Goal: Information Seeking & Learning: Learn about a topic

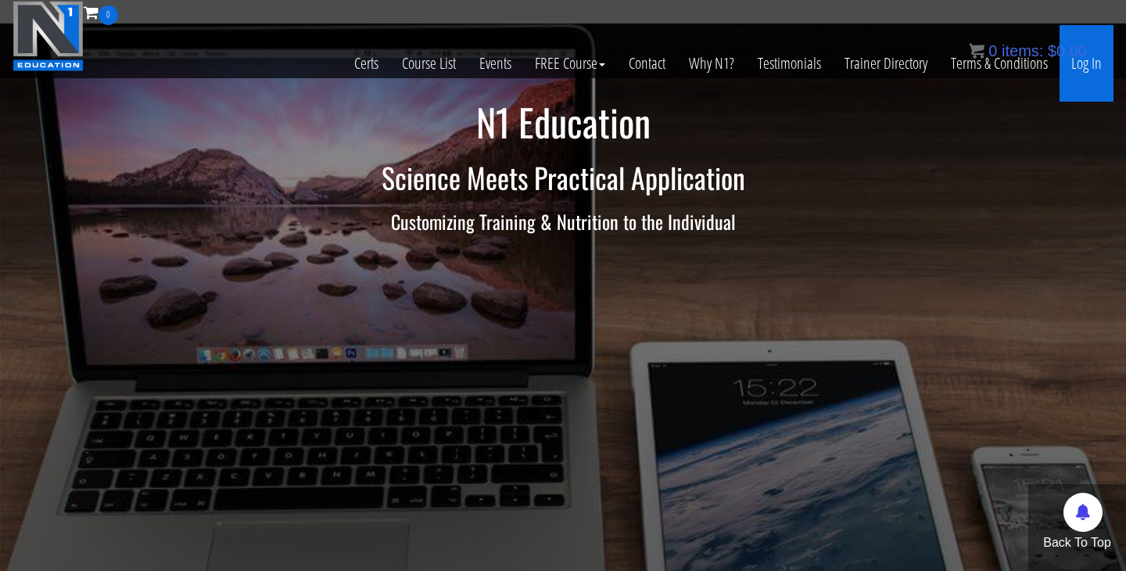
click at [1078, 76] on link "Log In" at bounding box center [1087, 63] width 54 height 77
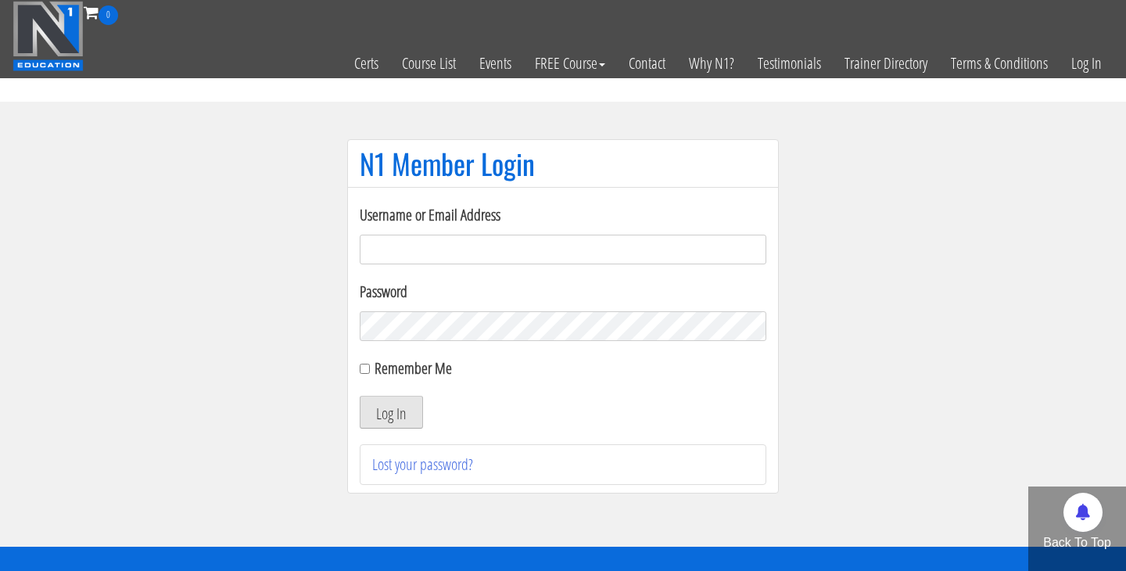
type input "cynthia.jimenez49@yahoo.com"
click at [394, 418] on button "Log In" at bounding box center [391, 412] width 63 height 33
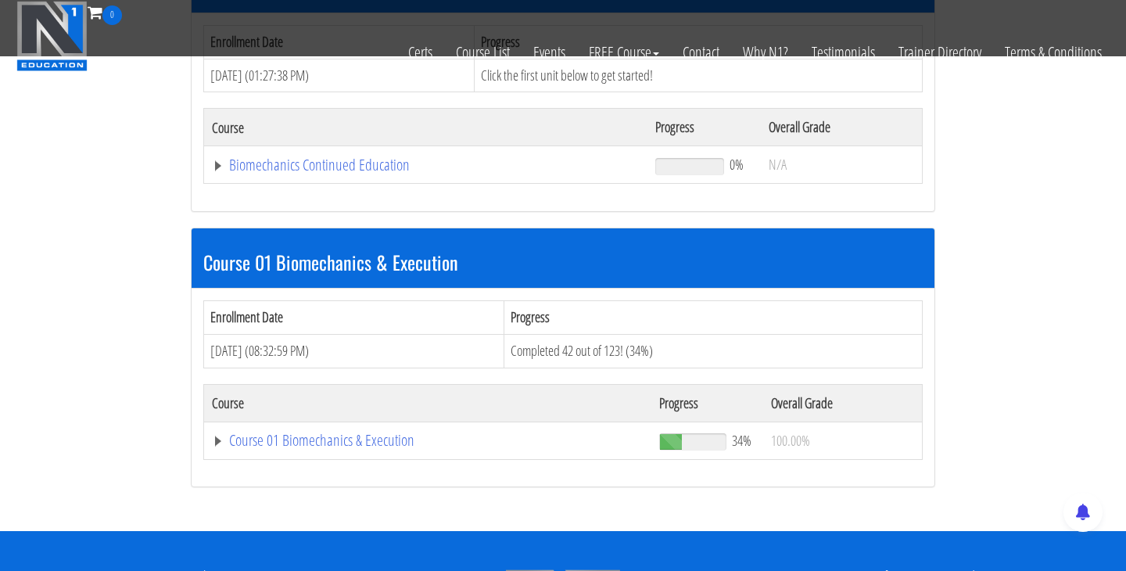
scroll to position [366, 0]
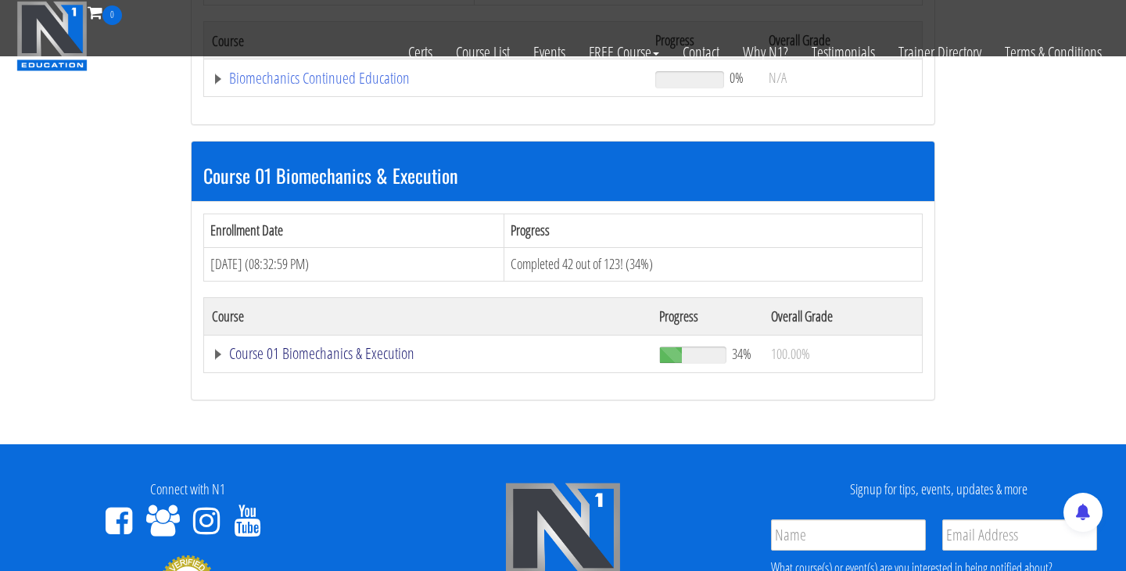
click at [390, 350] on link "Course 01 Biomechanics & Execution" at bounding box center [428, 354] width 432 height 16
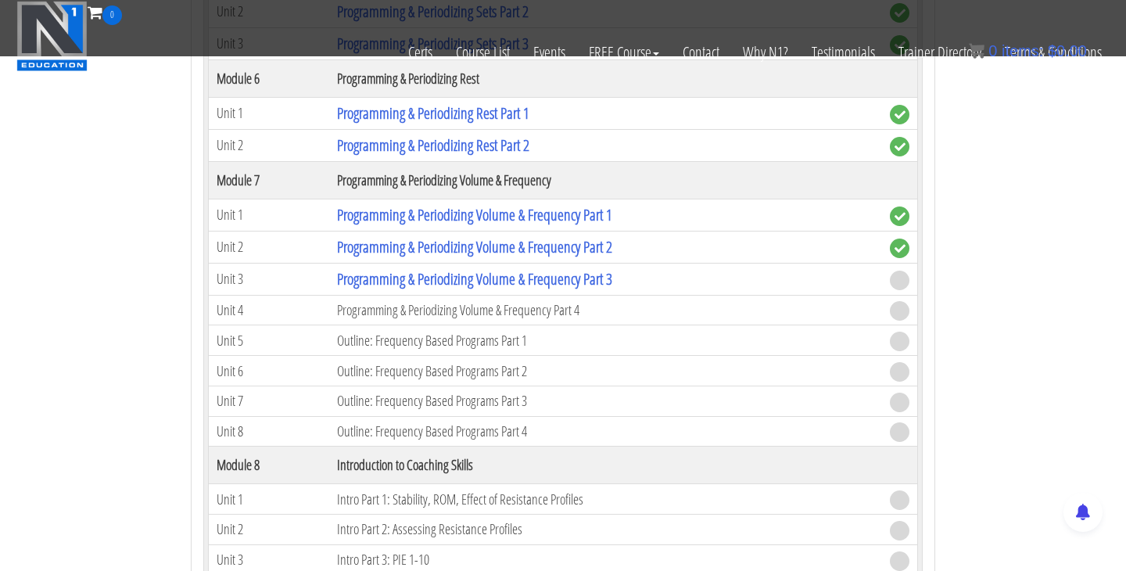
scroll to position [1936, 0]
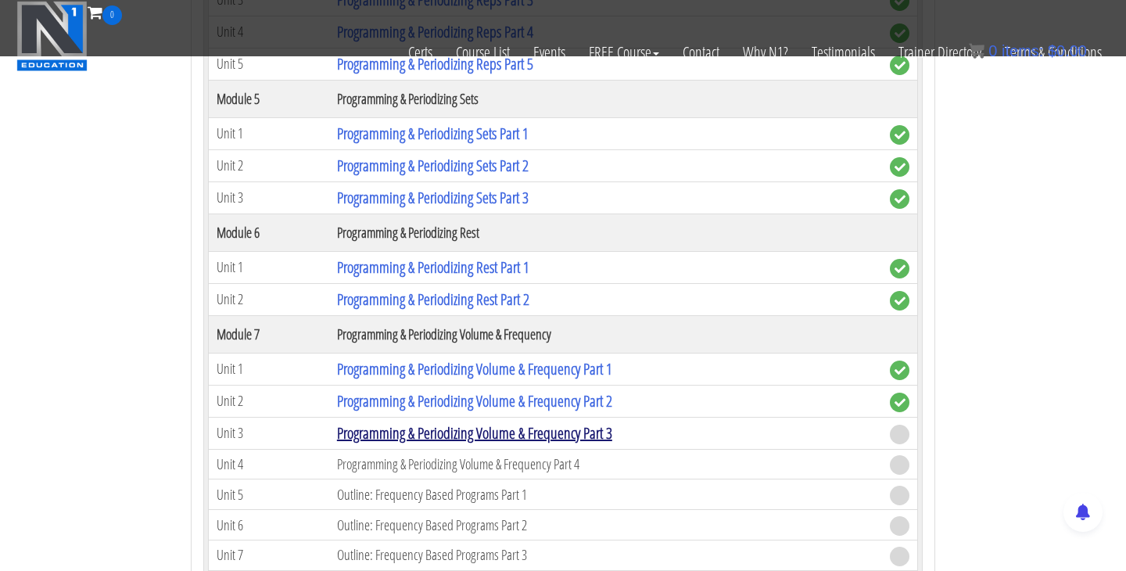
click at [439, 429] on link "Programming & Periodizing Volume & Frequency Part 3" at bounding box center [474, 432] width 275 height 21
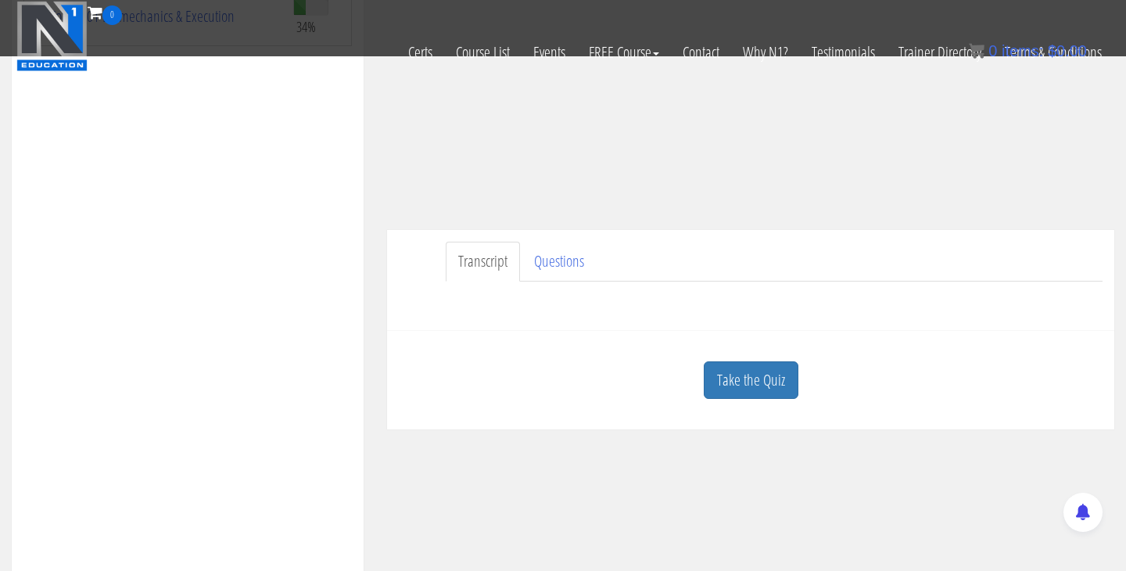
scroll to position [288, 0]
click at [760, 370] on link "Take the Quiz" at bounding box center [751, 378] width 95 height 38
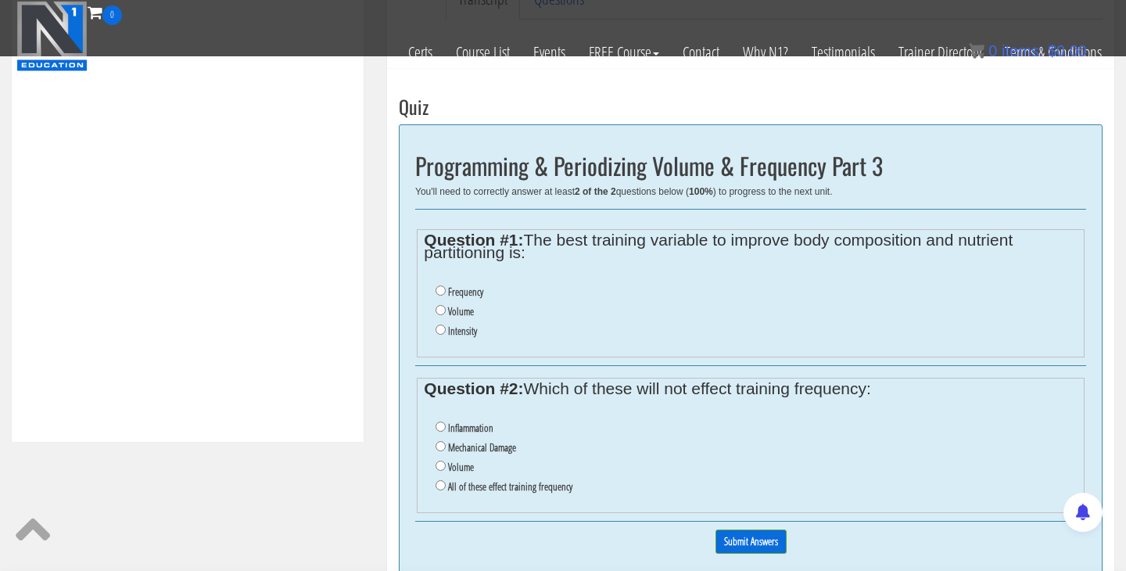
scroll to position [569, 0]
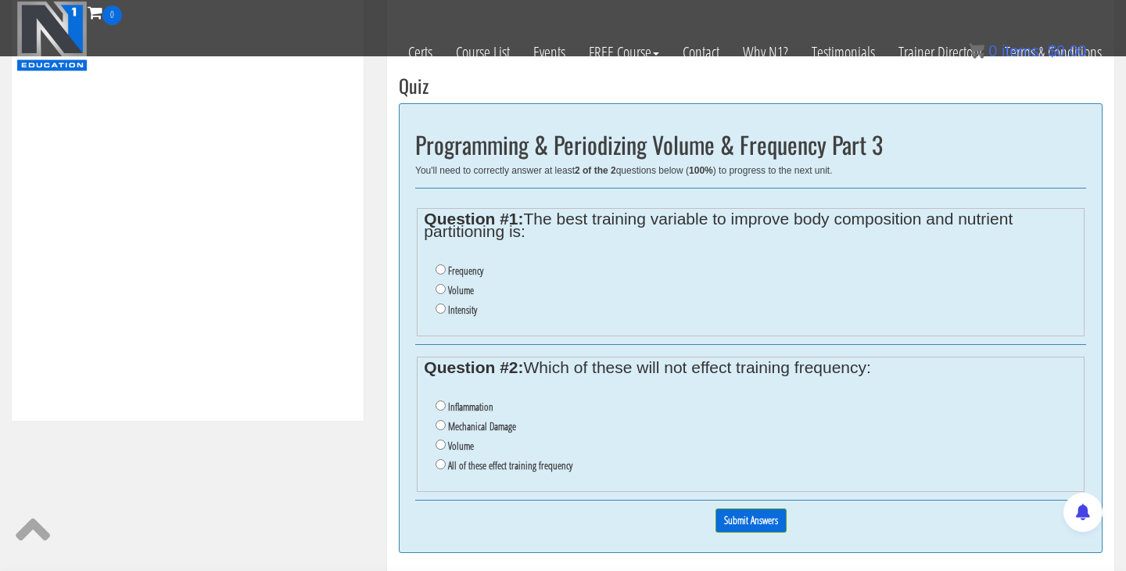
click at [440, 278] on li "Frequency" at bounding box center [756, 271] width 641 height 20
click at [440, 269] on input "Frequency" at bounding box center [441, 269] width 10 height 10
radio input "true"
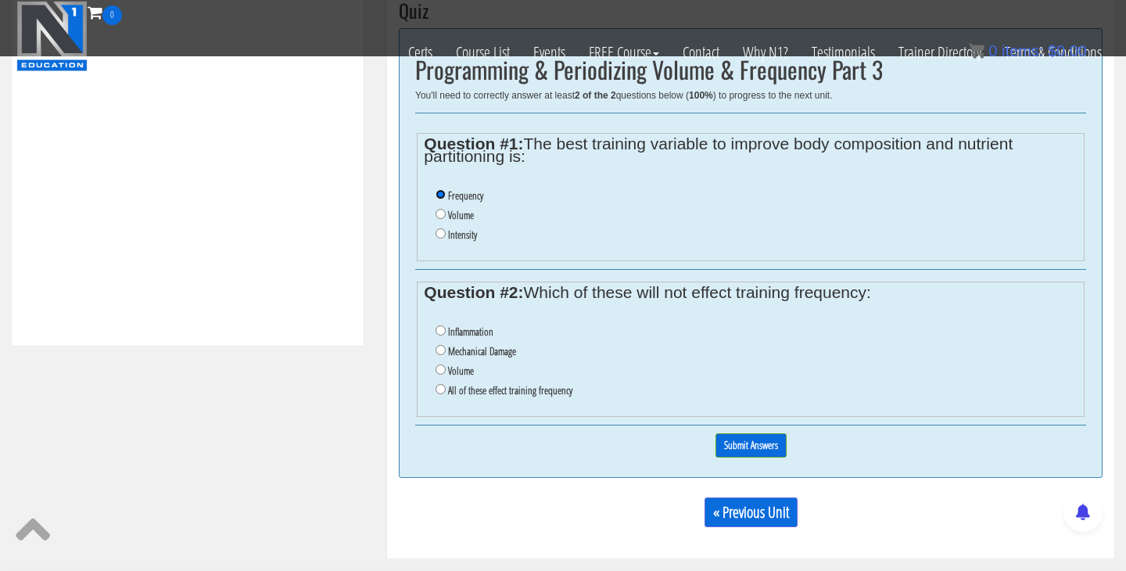
scroll to position [646, 0]
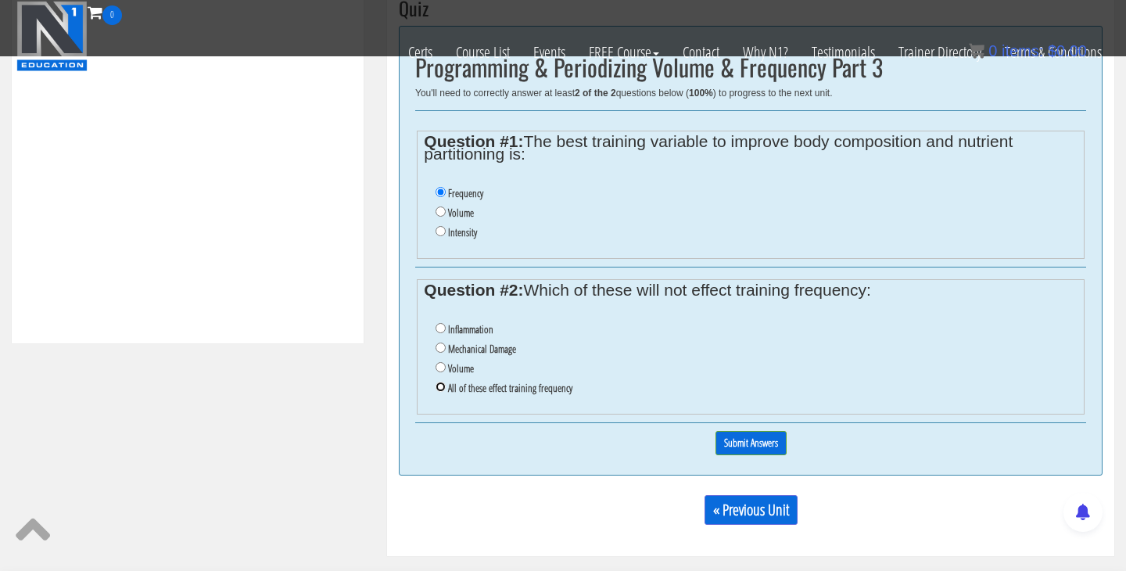
click at [442, 390] on input "All of these effect training frequency" at bounding box center [441, 387] width 10 height 10
radio input "true"
click at [749, 444] on input "Submit Answers" at bounding box center [751, 443] width 71 height 24
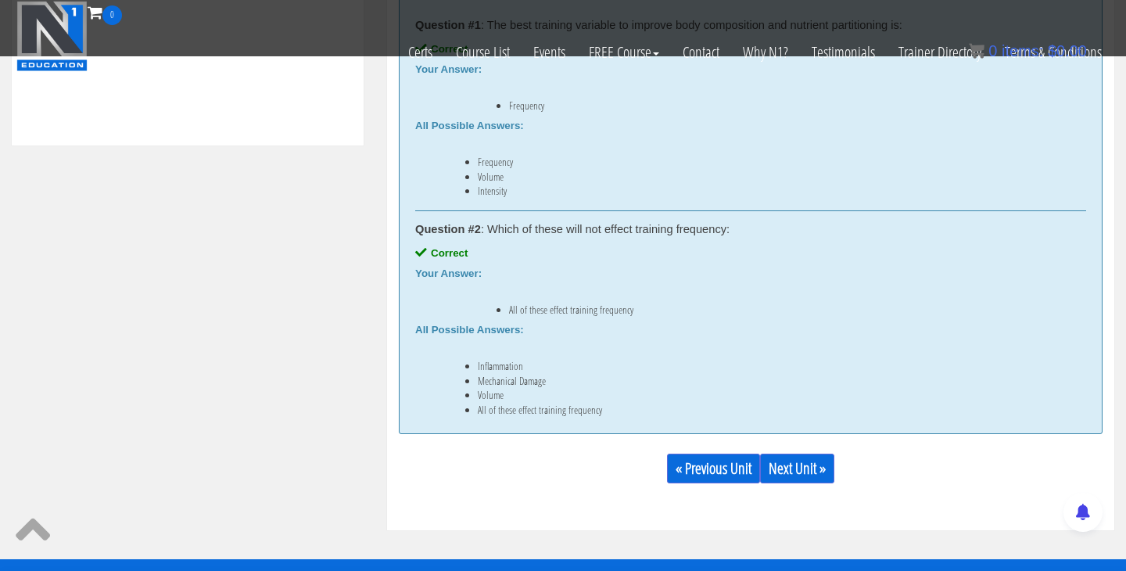
scroll to position [801, 0]
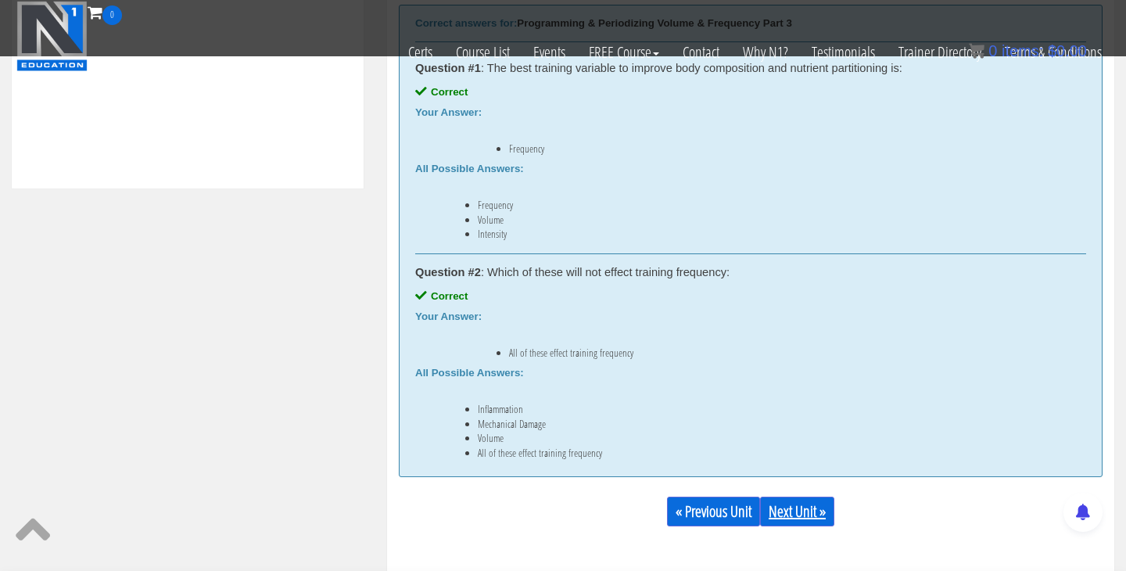
click at [808, 510] on link "Next Unit »" at bounding box center [797, 512] width 74 height 30
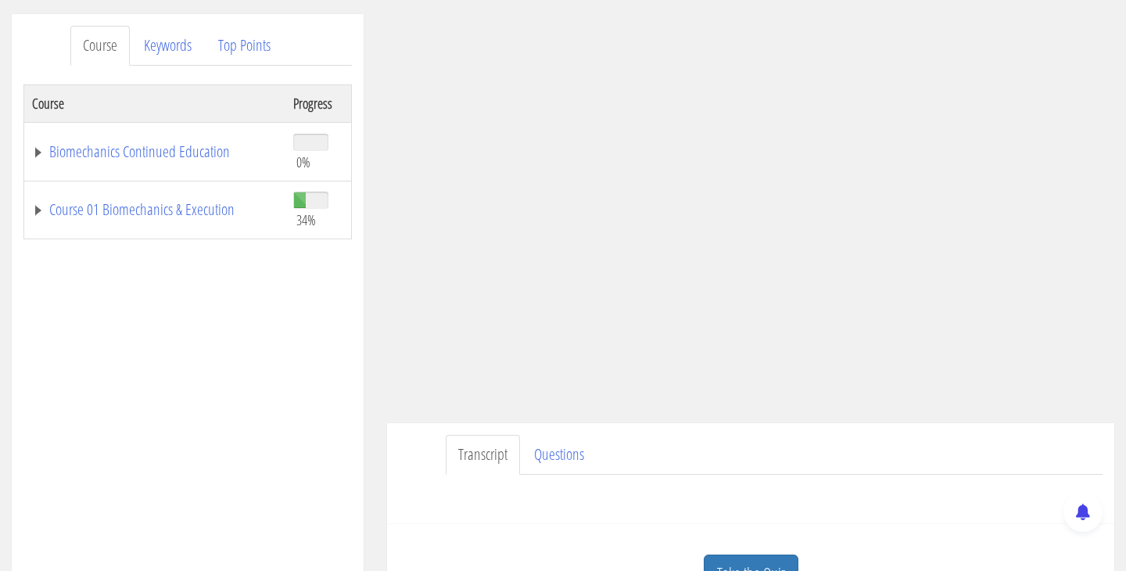
scroll to position [187, 0]
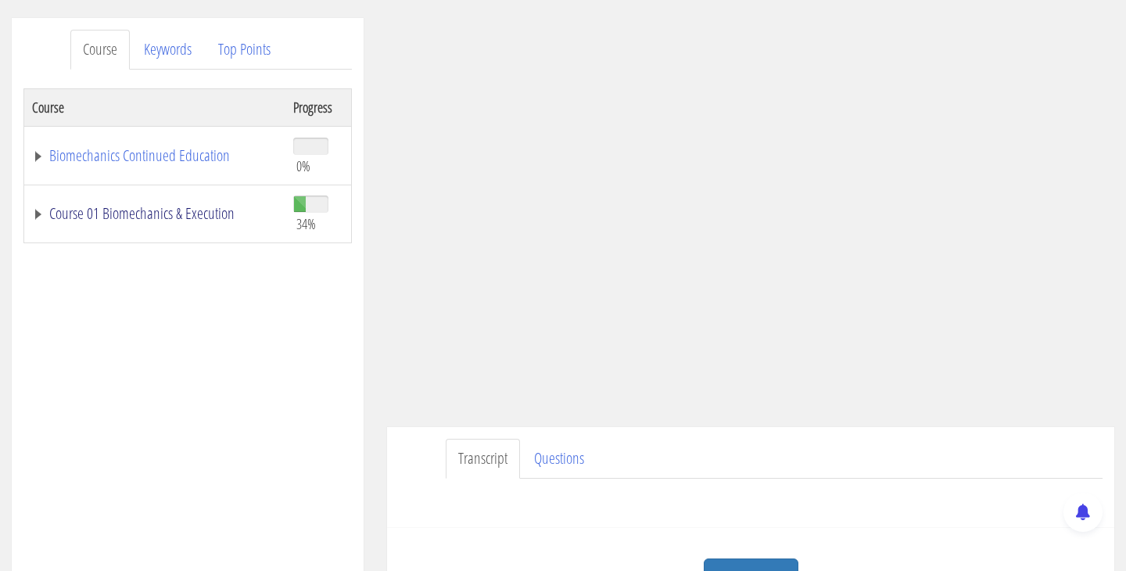
click at [180, 214] on link "Course 01 Biomechanics & Execution" at bounding box center [155, 214] width 246 height 16
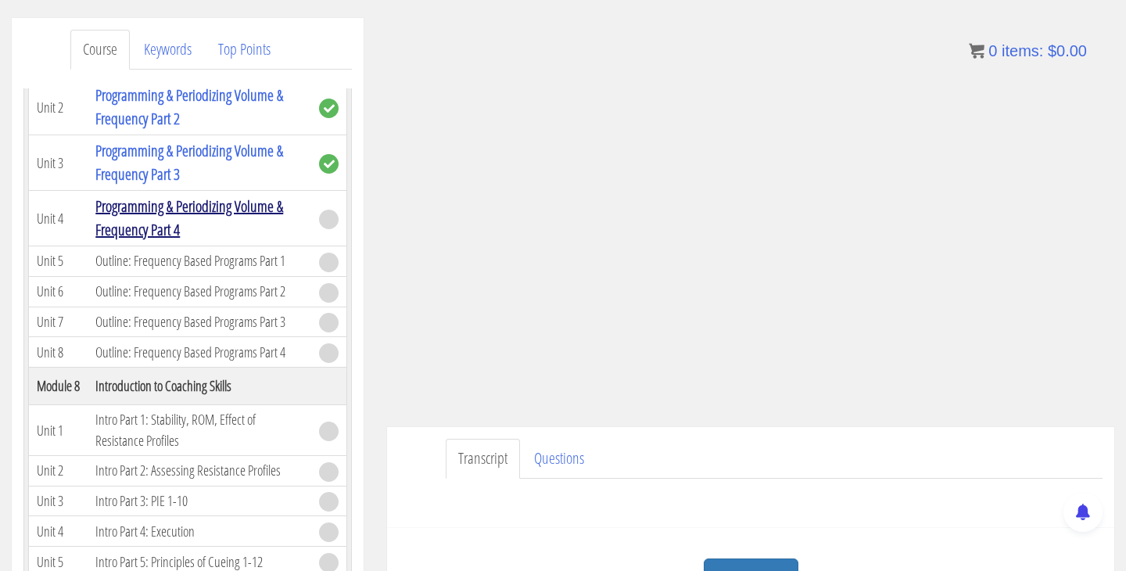
scroll to position [1902, 0]
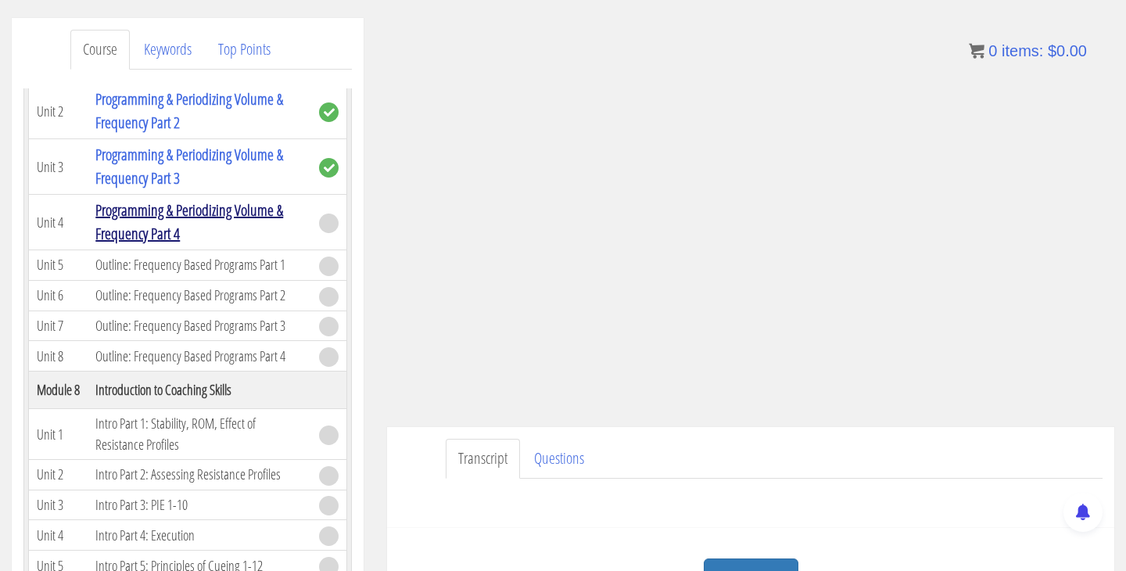
click at [182, 216] on link "Programming & Periodizing Volume & Frequency Part 4" at bounding box center [189, 221] width 188 height 45
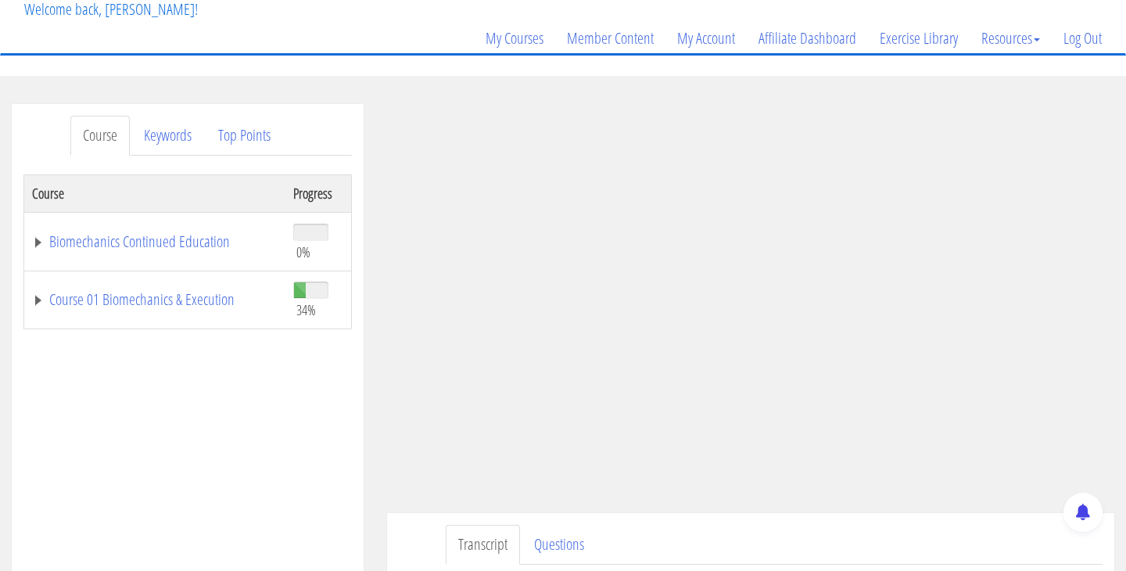
scroll to position [109, 0]
